Goal: Information Seeking & Learning: Find specific fact

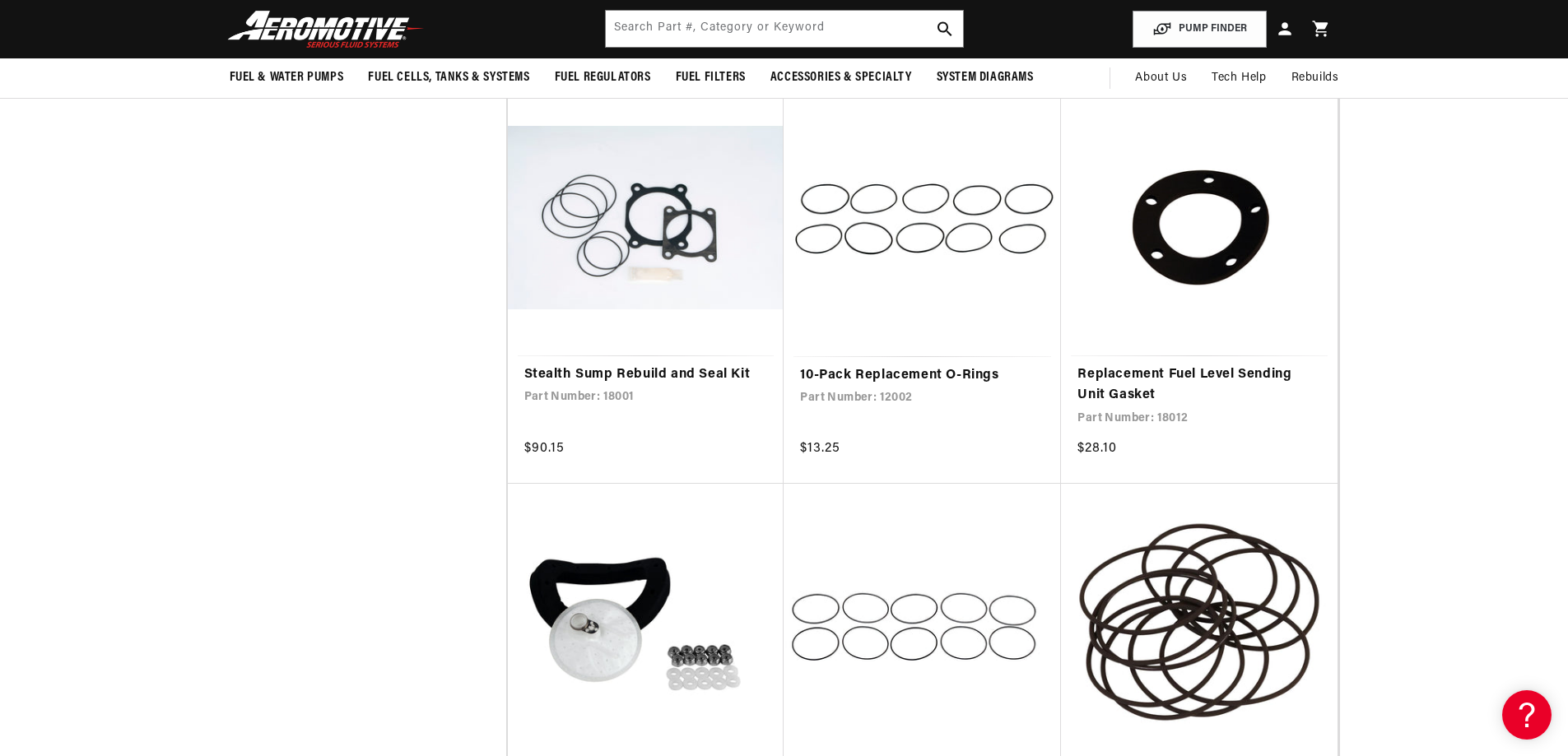
scroll to position [987, 0]
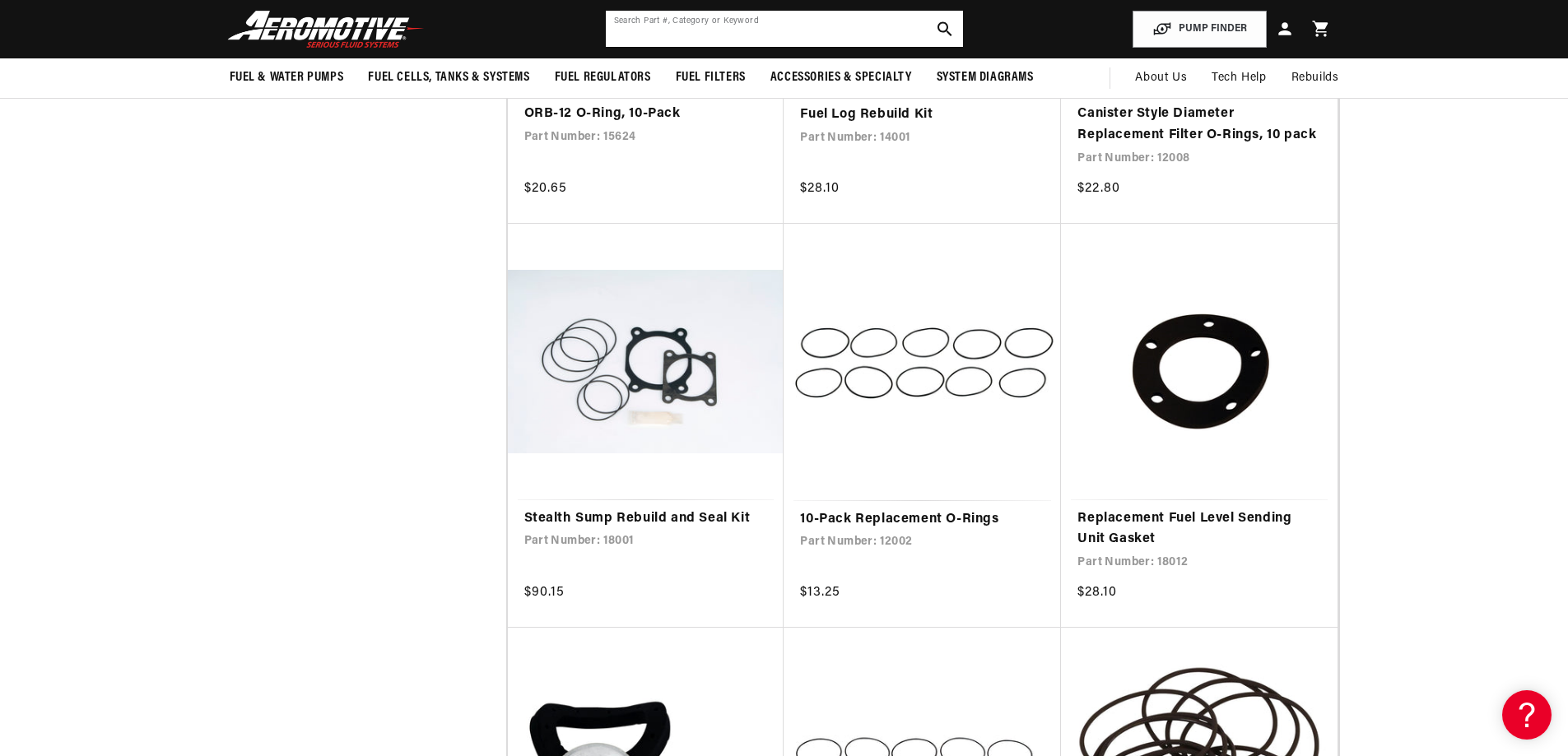
click at [840, 31] on input "text" at bounding box center [784, 28] width 357 height 36
type input "12869"
click at [955, 30] on button "search button" at bounding box center [944, 28] width 36 height 36
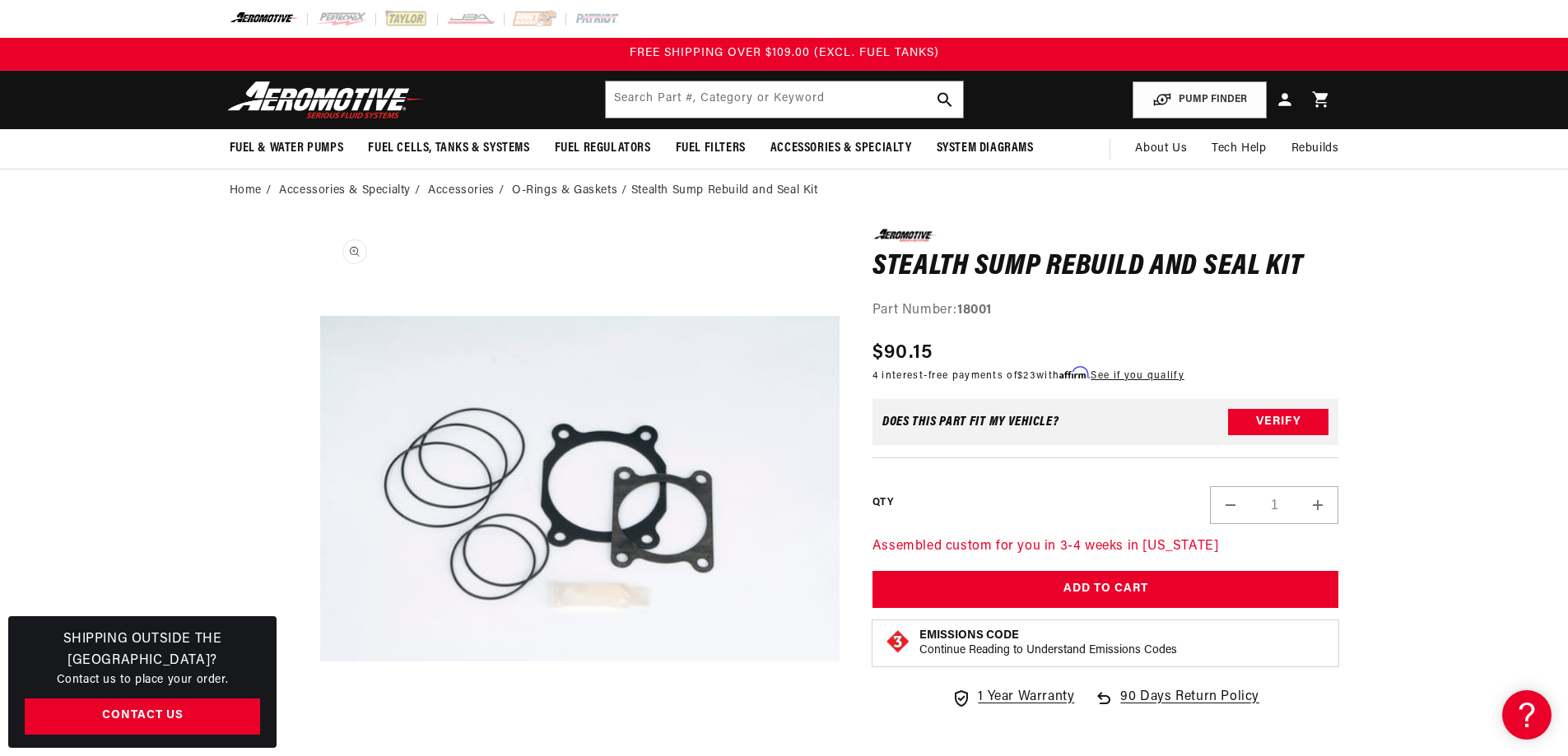
click at [320, 749] on button "Open media 1 in modal" at bounding box center [320, 749] width 0 height 0
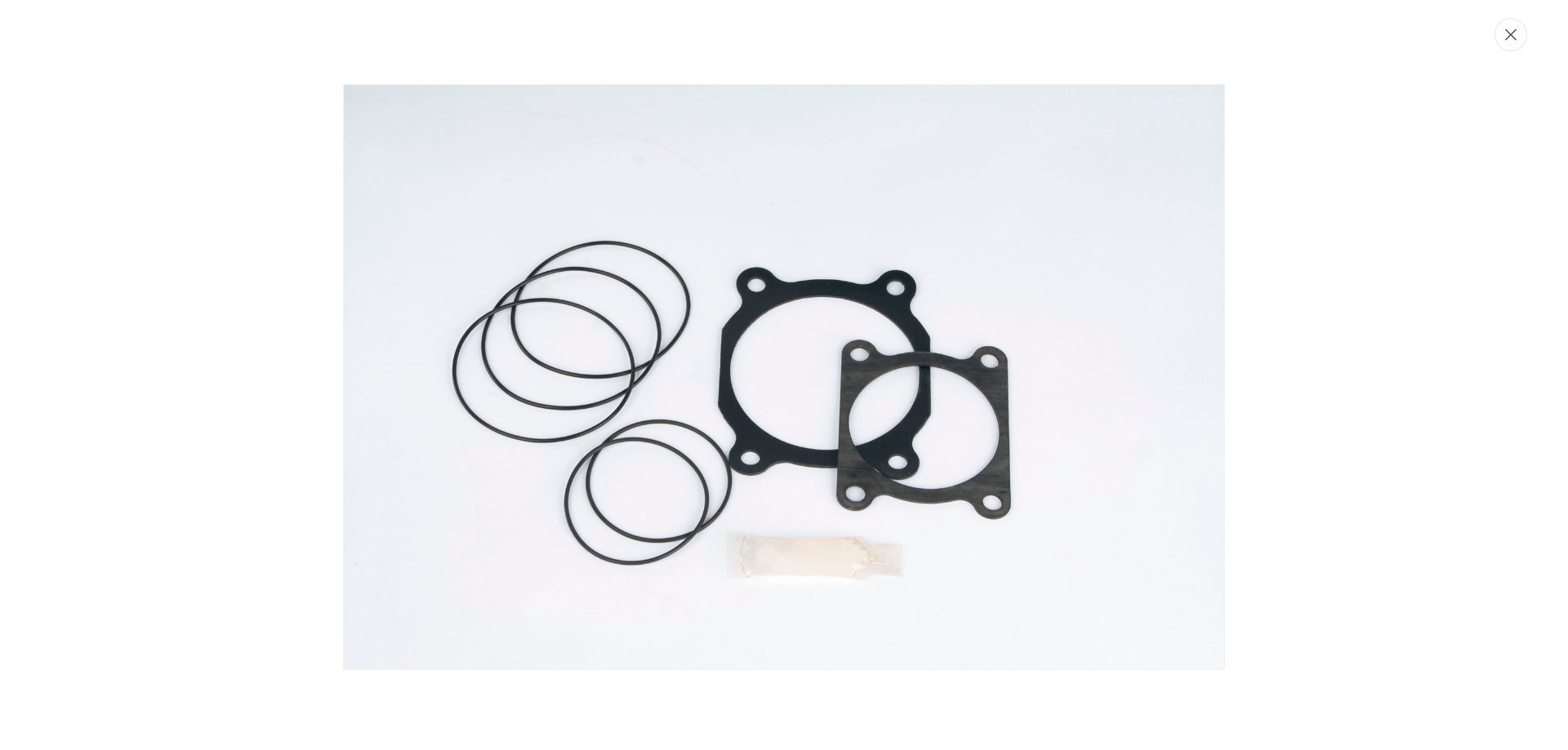
click at [1515, 39] on icon "Close" at bounding box center [1510, 35] width 11 height 11
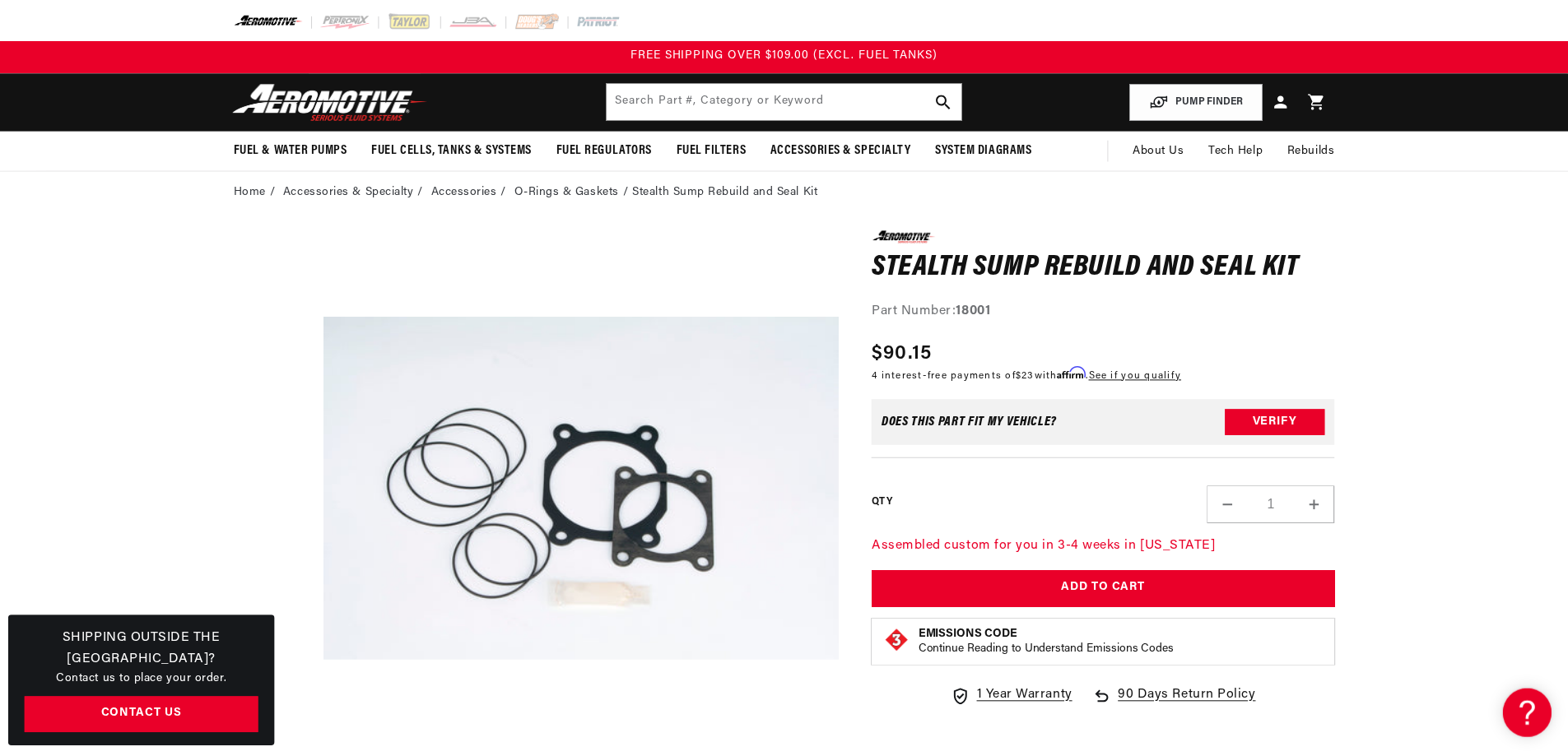
scroll to position [1, 0]
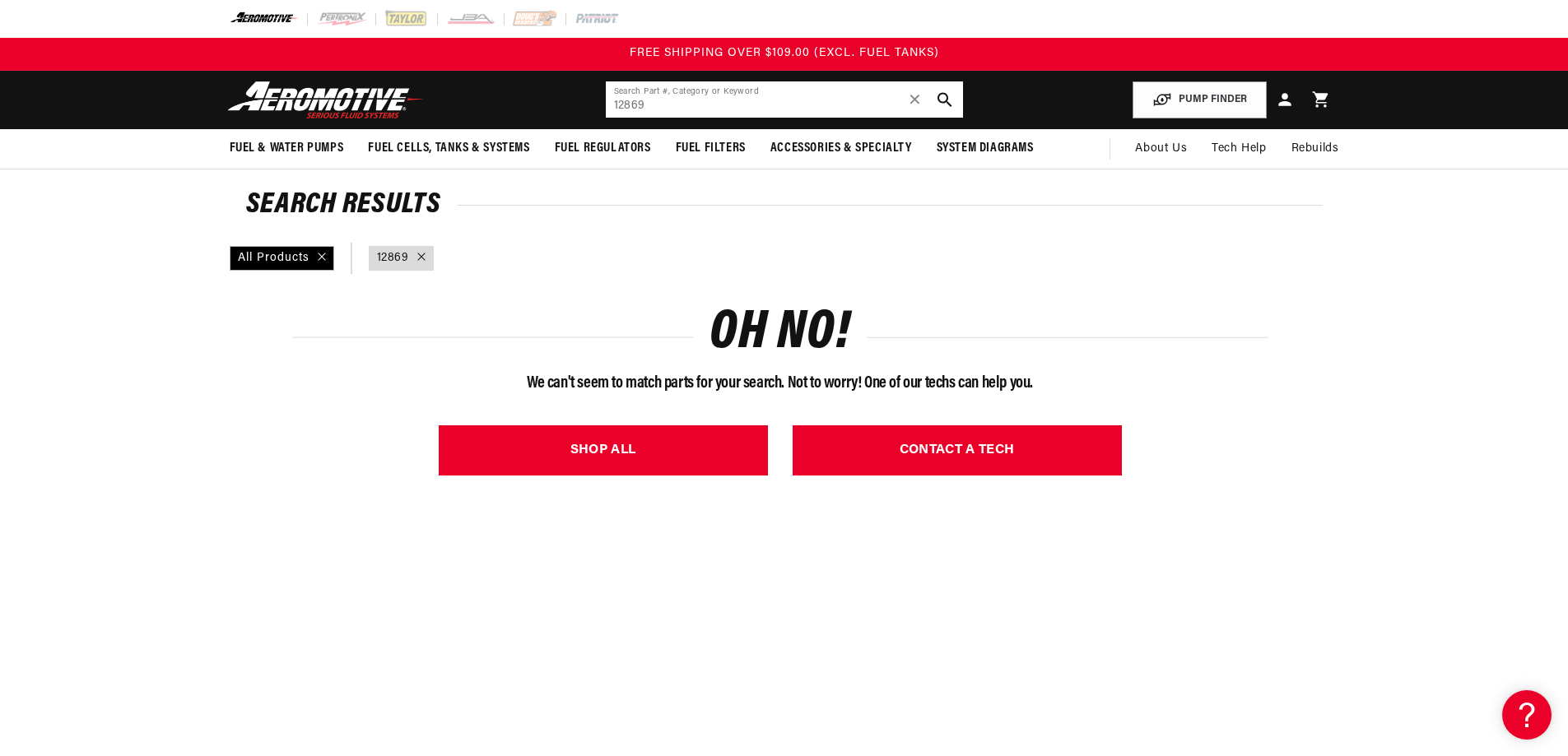
click at [692, 106] on input "12869" at bounding box center [784, 99] width 357 height 36
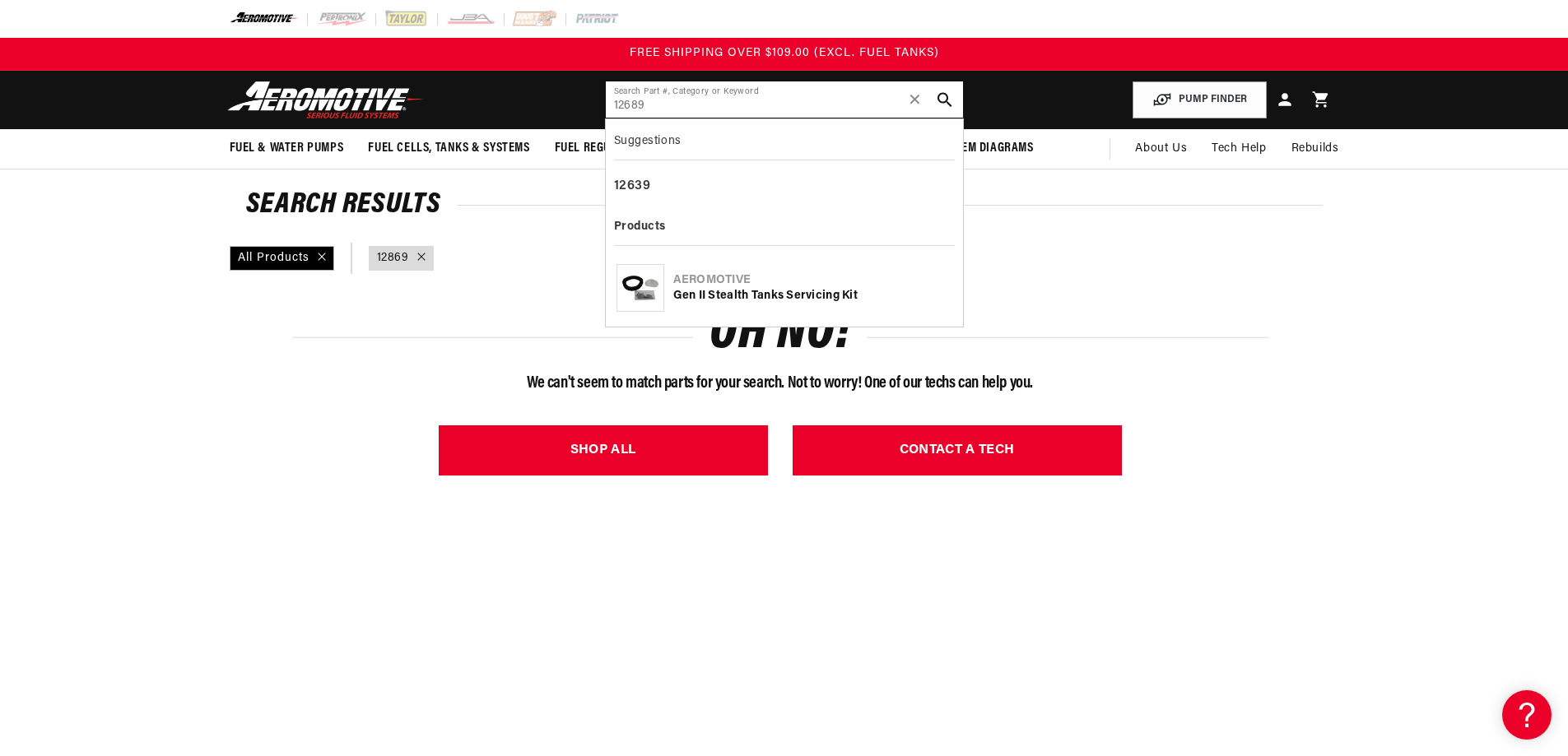
type input "12689"
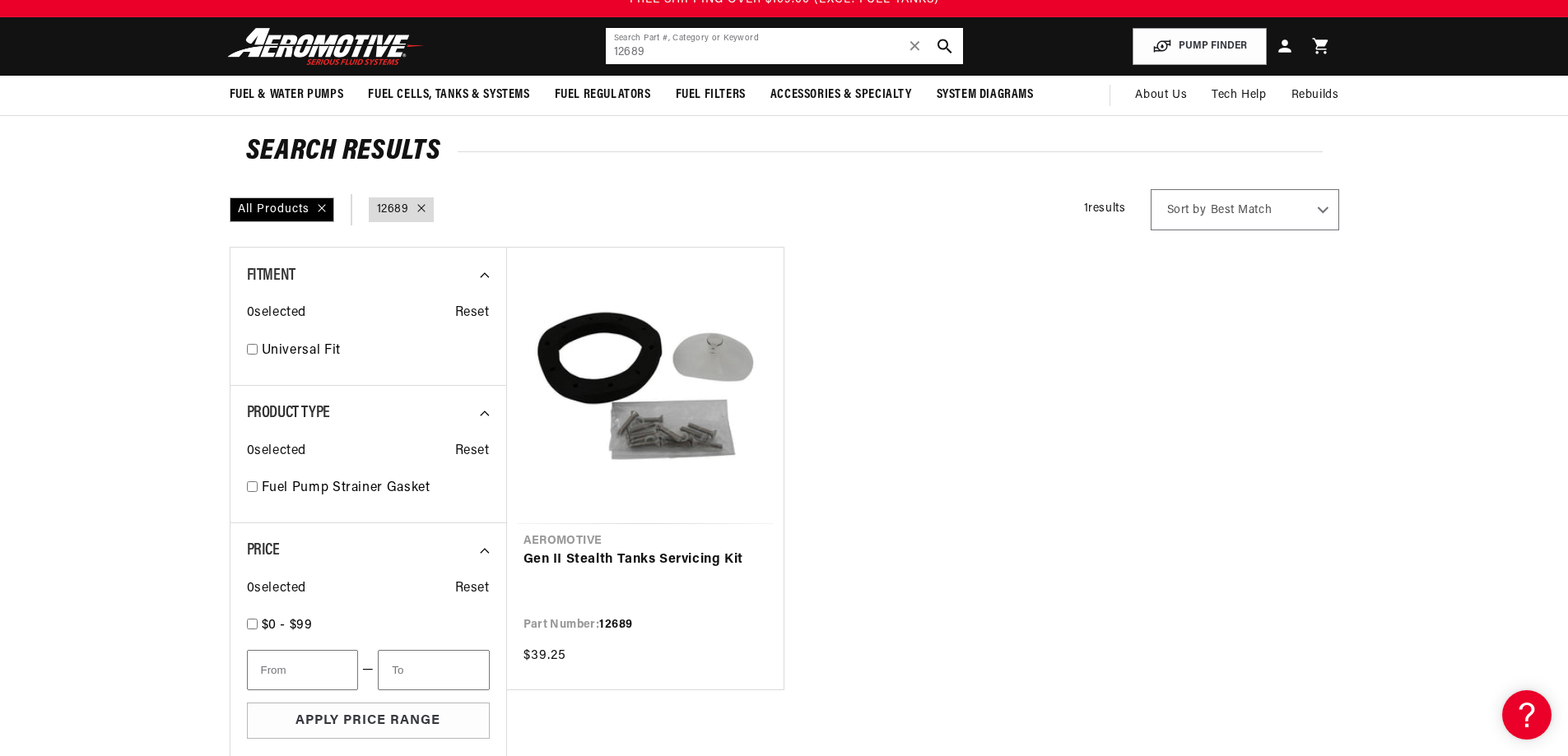
scroll to position [82, 0]
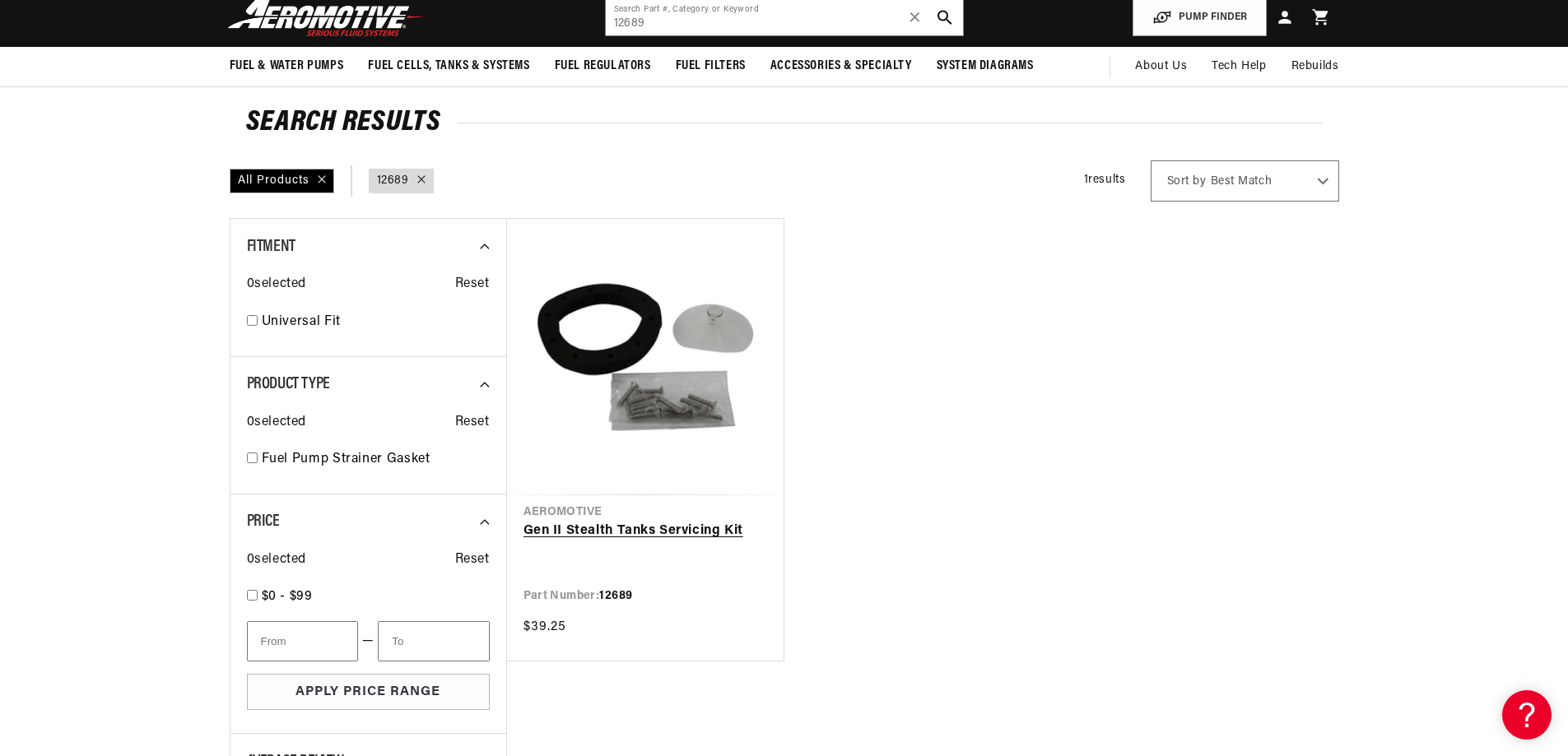
click at [625, 520] on link "Gen II Stealth Tanks Servicing Kit" at bounding box center [645, 531] width 244 height 21
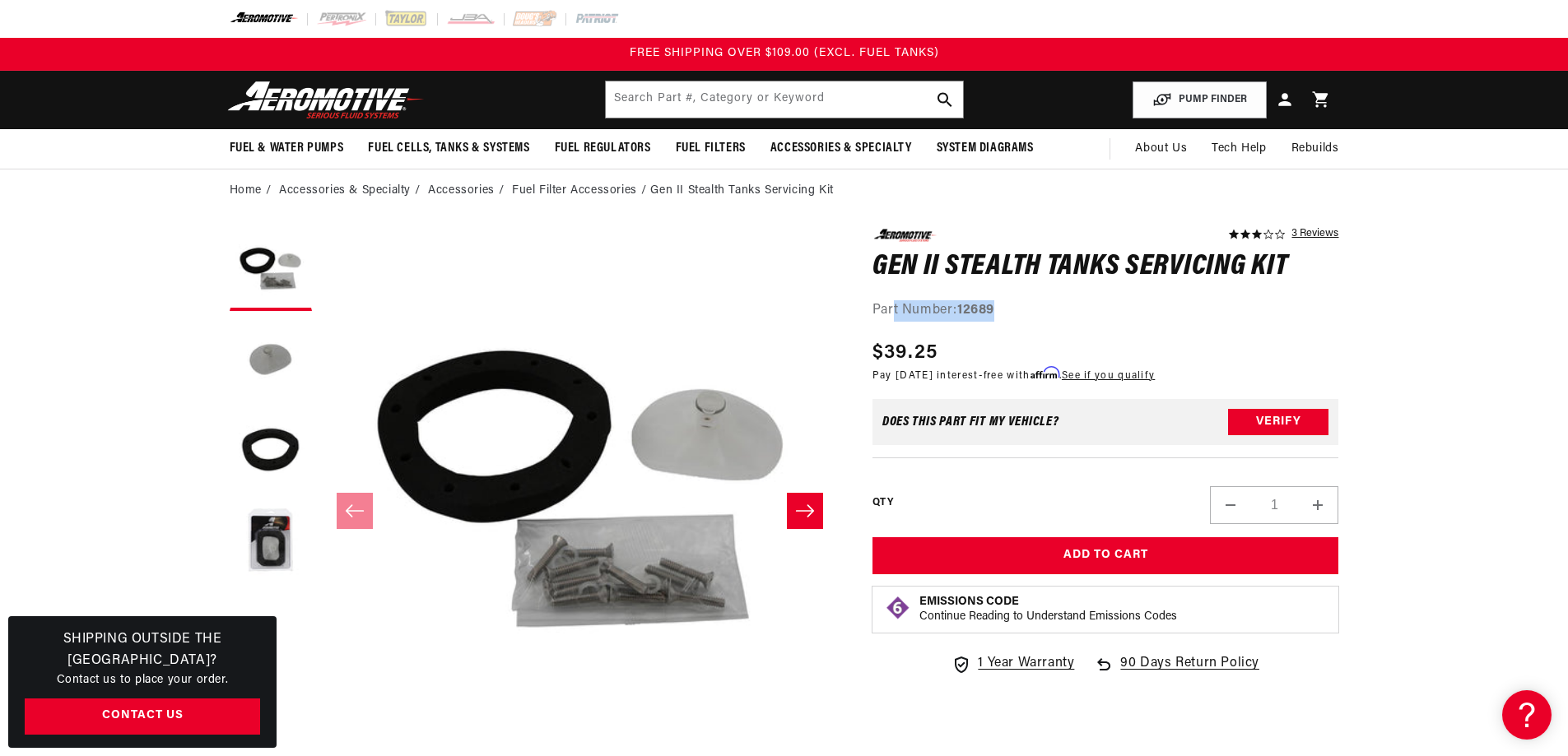
drag, startPoint x: 1001, startPoint y: 311, endPoint x: 892, endPoint y: 300, distance: 109.6
click at [892, 300] on div "3.0 star rating 3 Reviews Gen II Stealth Tanks Servicing Kit Gen II Stealth Tan…" at bounding box center [1106, 274] width 467 height 92
click at [1357, 324] on section "3.0 star rating 3 Reviews Gen II Stealth Tanks Servicing Kit Gen II Stealth Tan…" at bounding box center [784, 732] width 1192 height 1040
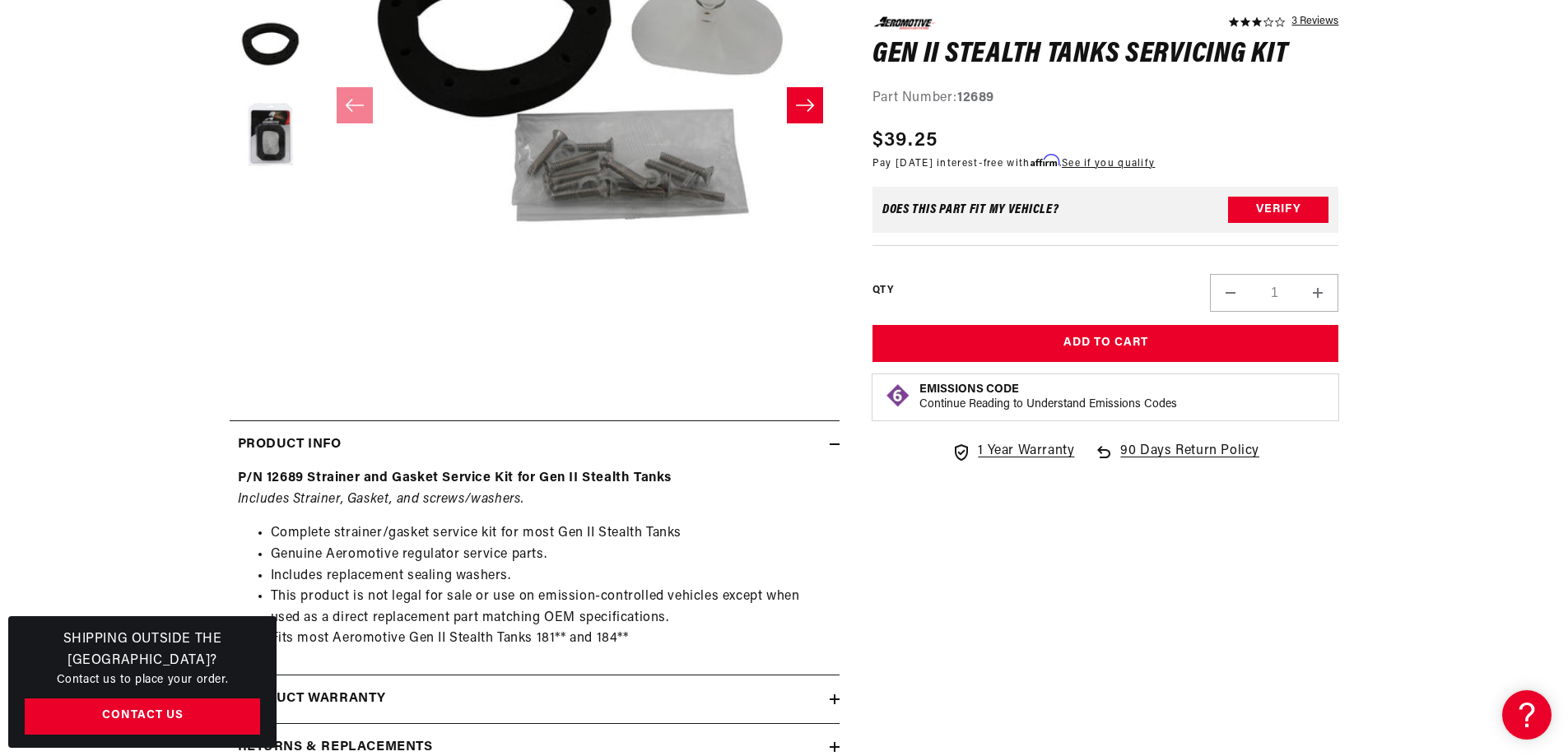
scroll to position [494, 0]
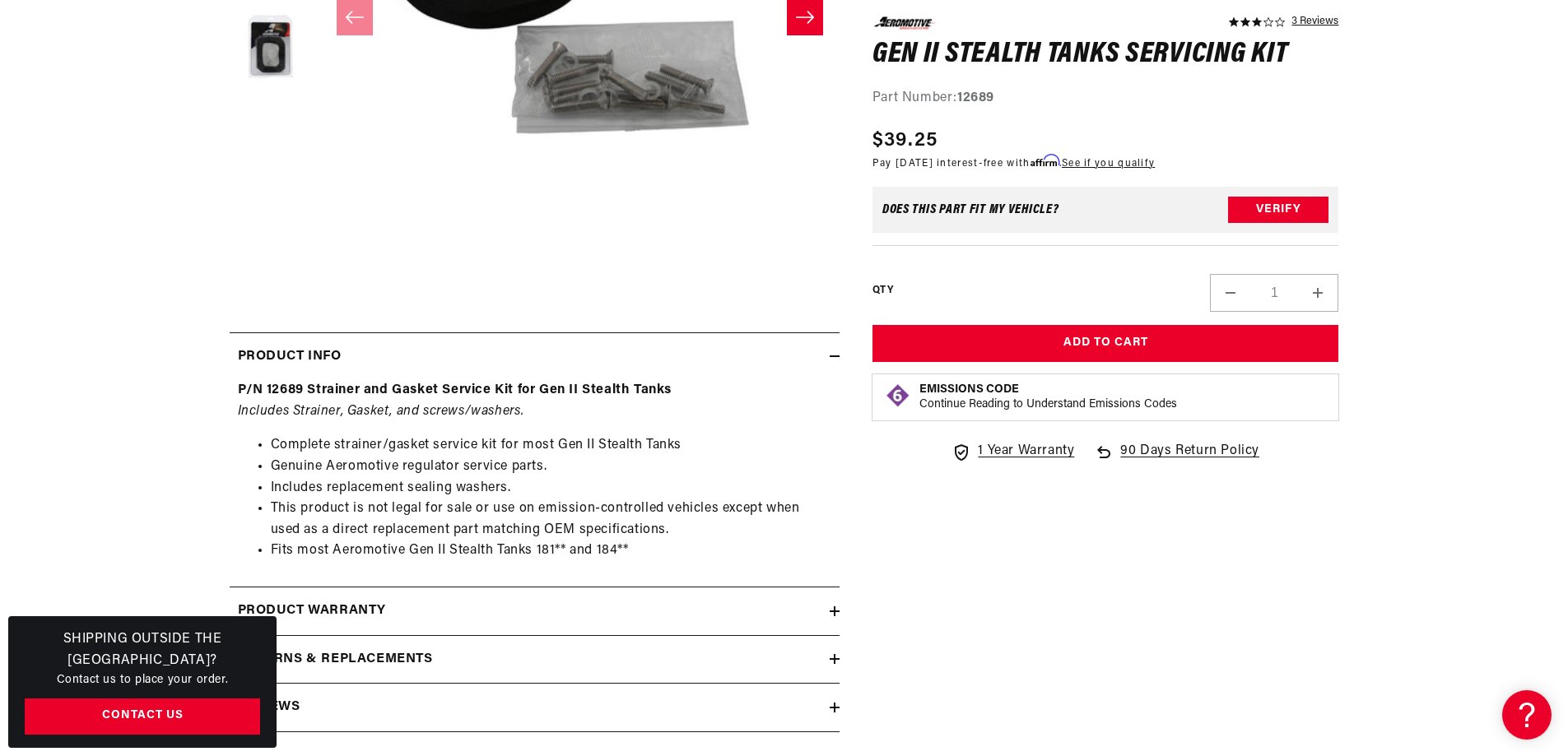
click at [405, 605] on div "Product warranty" at bounding box center [529, 611] width 600 height 21
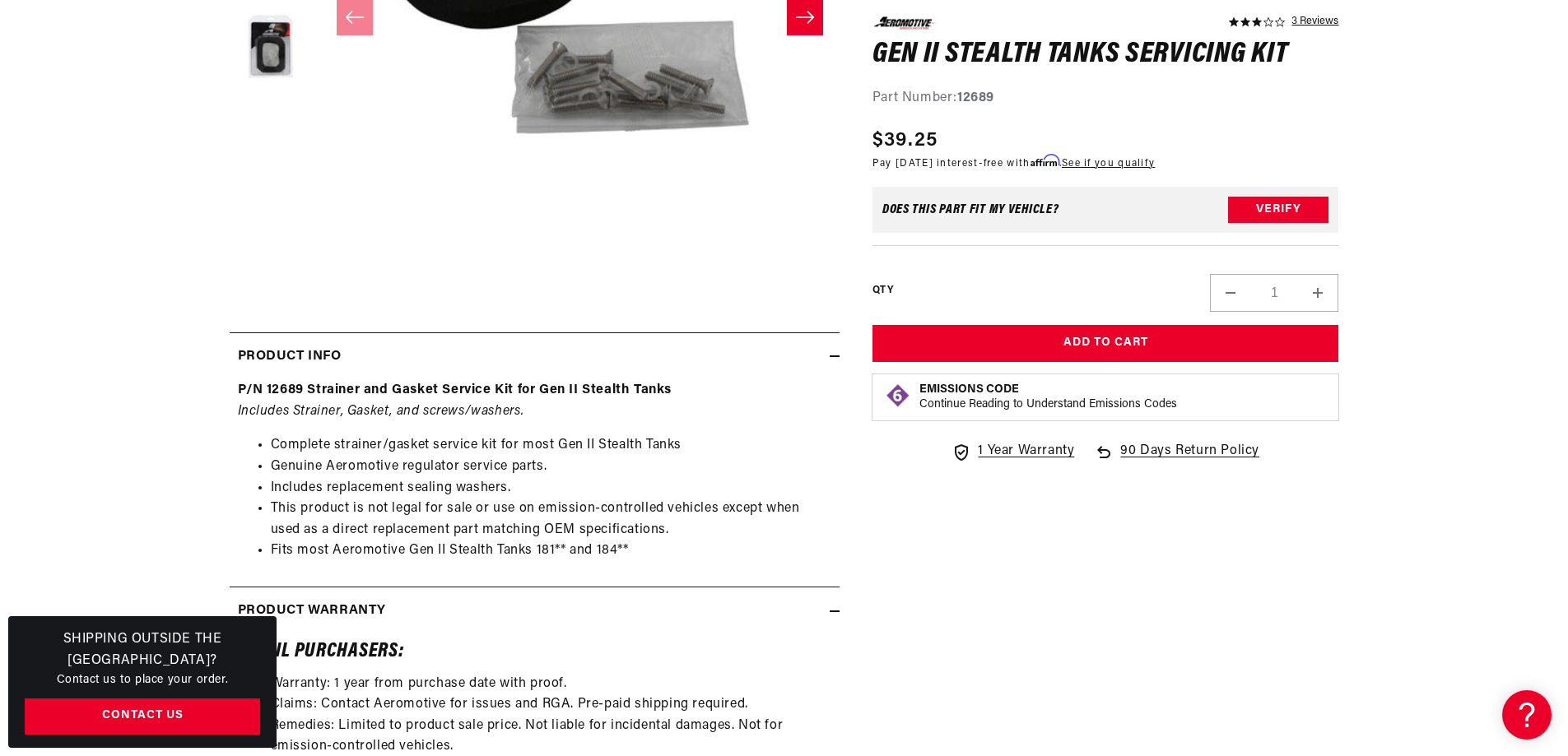
click at [646, 602] on div "Product warranty" at bounding box center [529, 611] width 600 height 21
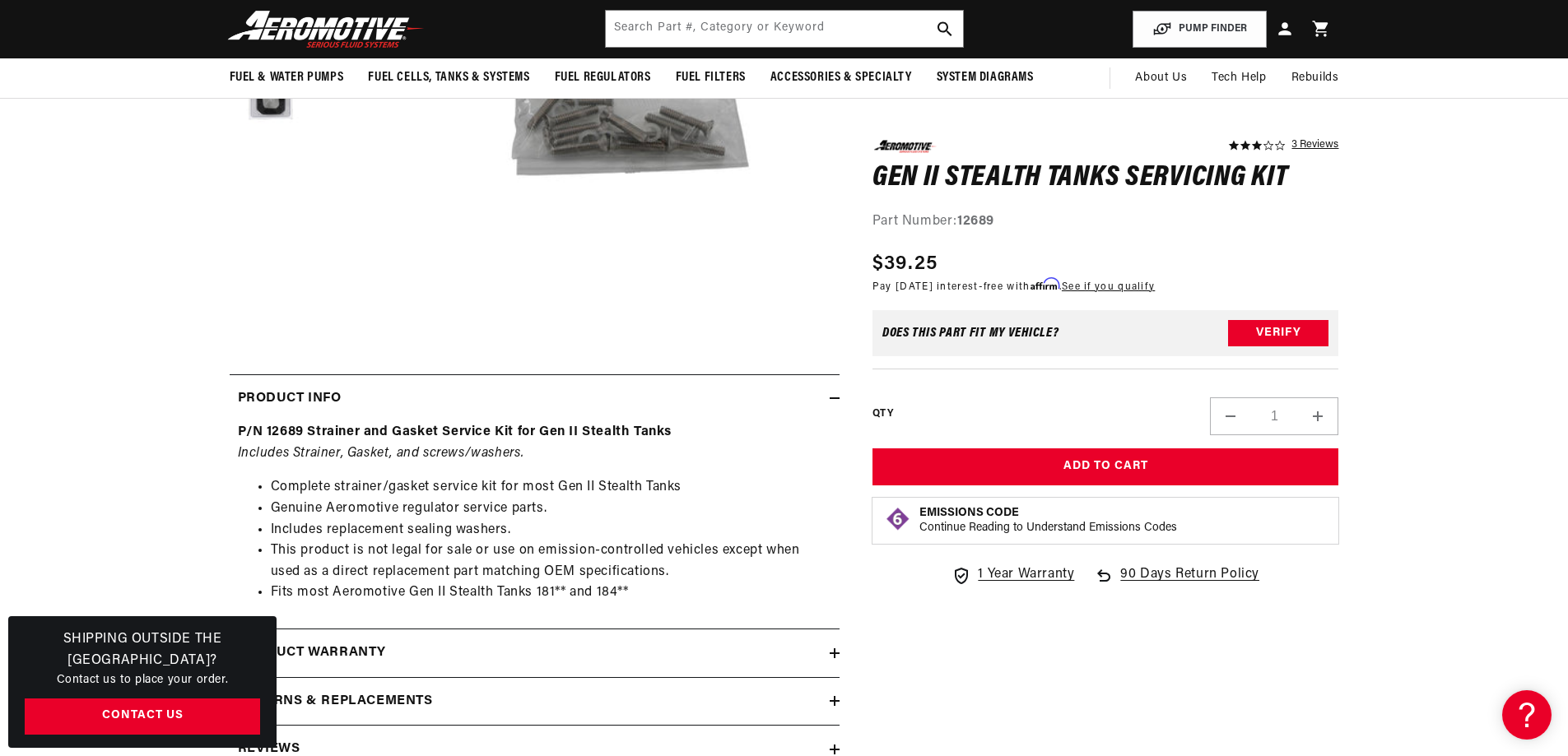
scroll to position [411, 0]
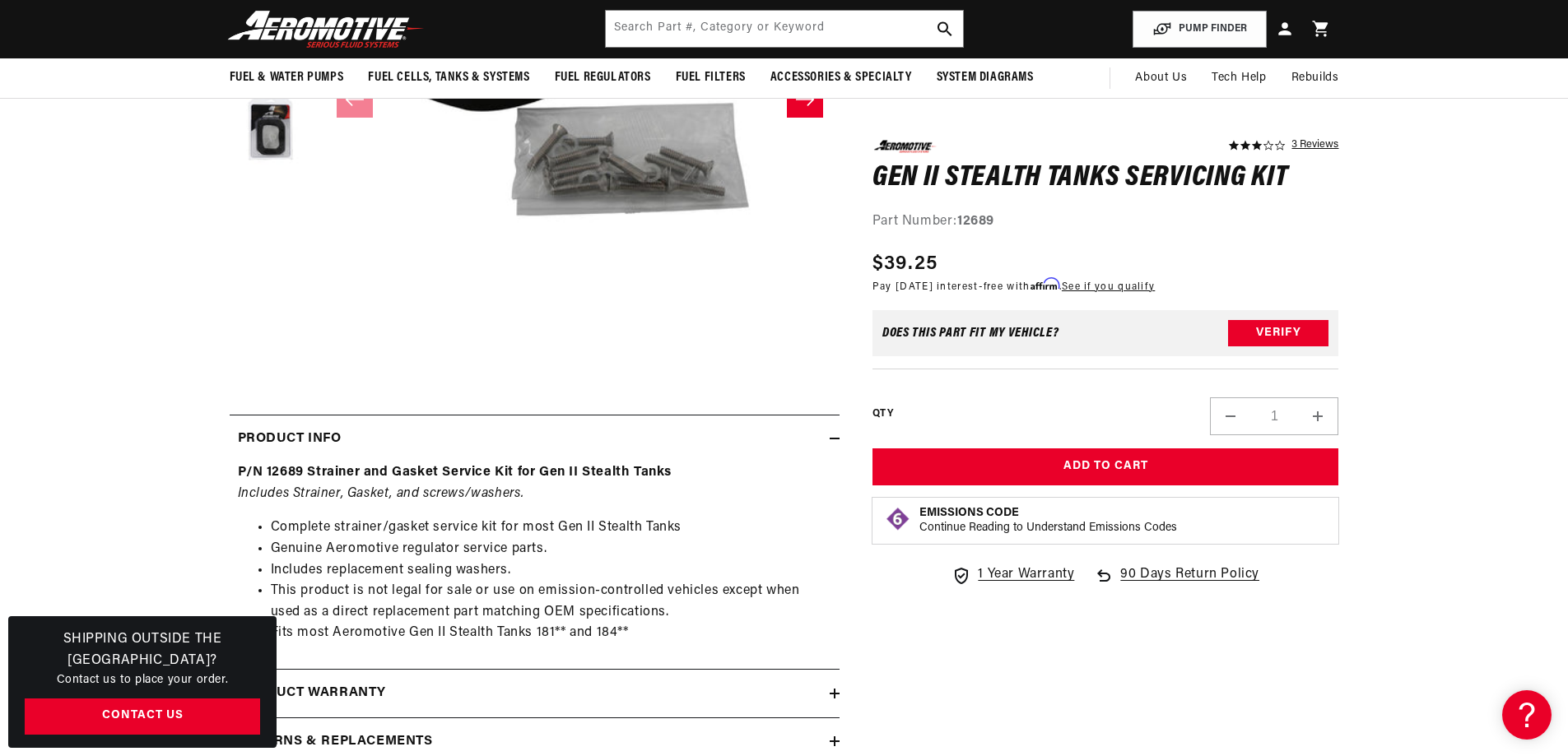
click at [377, 430] on div "Product Info" at bounding box center [529, 439] width 600 height 21
